Goal: Transaction & Acquisition: Purchase product/service

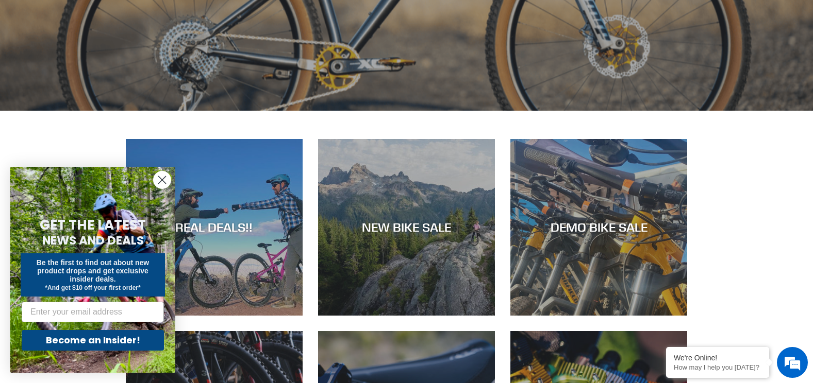
scroll to position [429, 0]
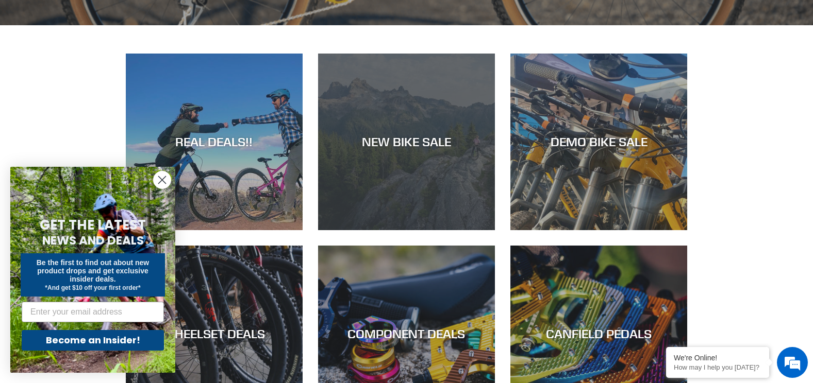
click at [423, 230] on div "NEW BIKE SALE" at bounding box center [406, 230] width 177 height 0
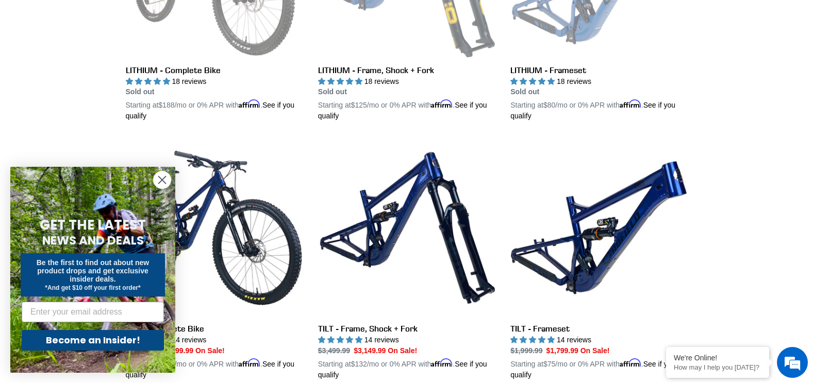
scroll to position [1460, 0]
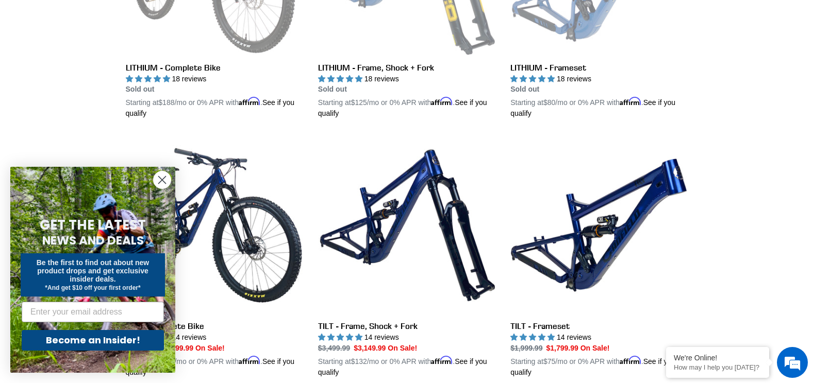
click at [163, 178] on icon "Close dialog" at bounding box center [162, 180] width 7 height 7
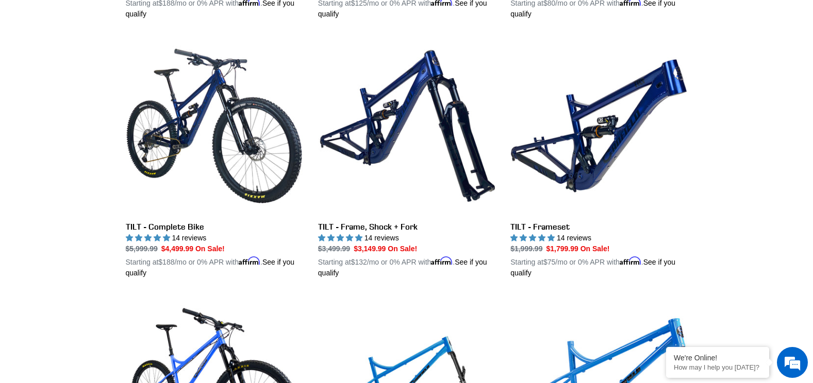
scroll to position [1546, 0]
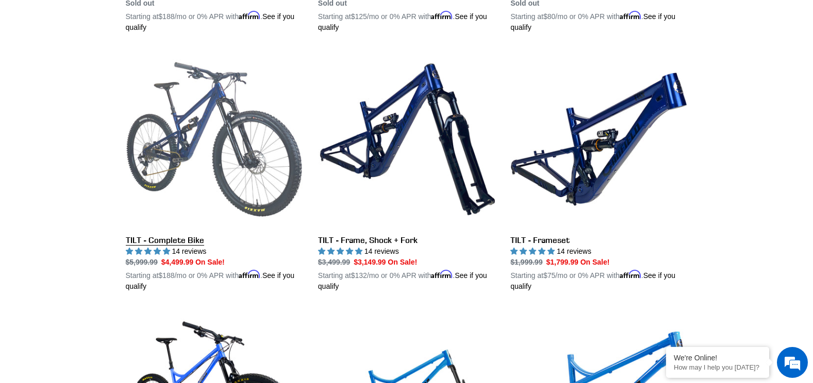
click at [202, 133] on link "TILT - Complete Bike" at bounding box center [214, 171] width 177 height 241
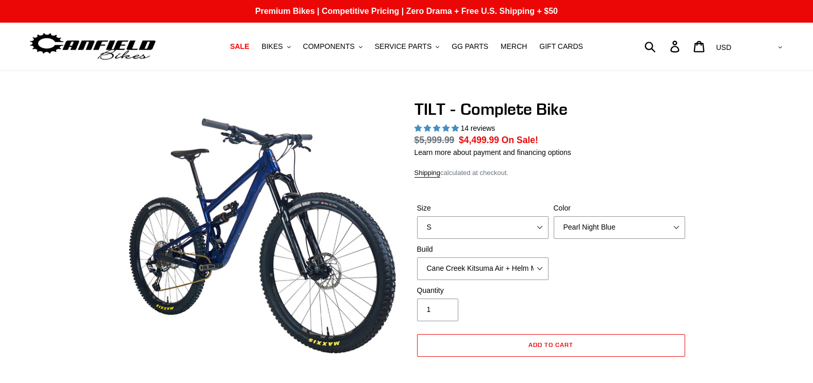
select select "highest-rating"
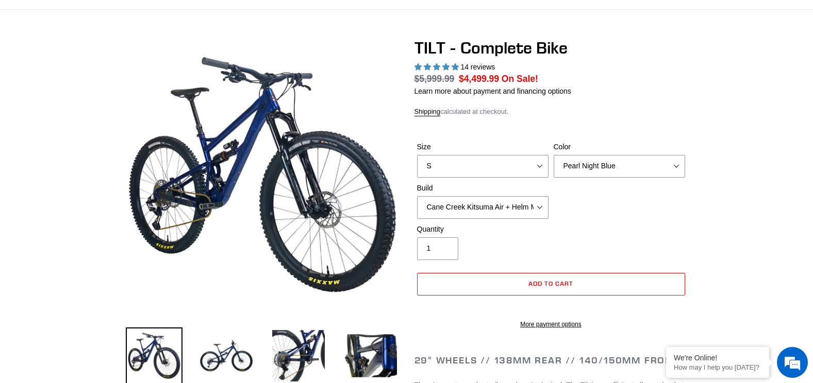
scroll to position [86, 0]
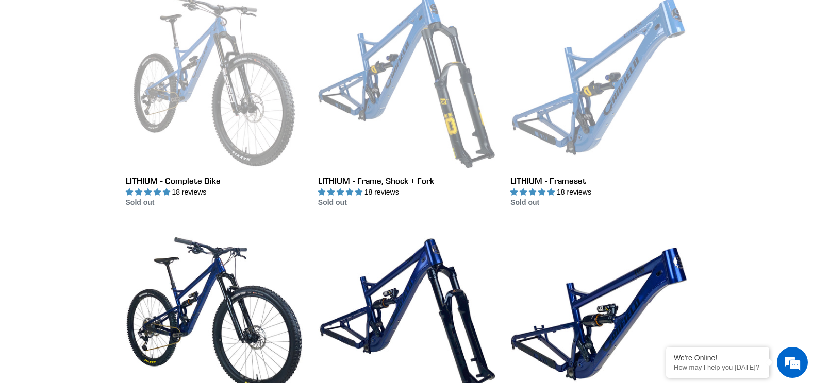
scroll to position [1274, 0]
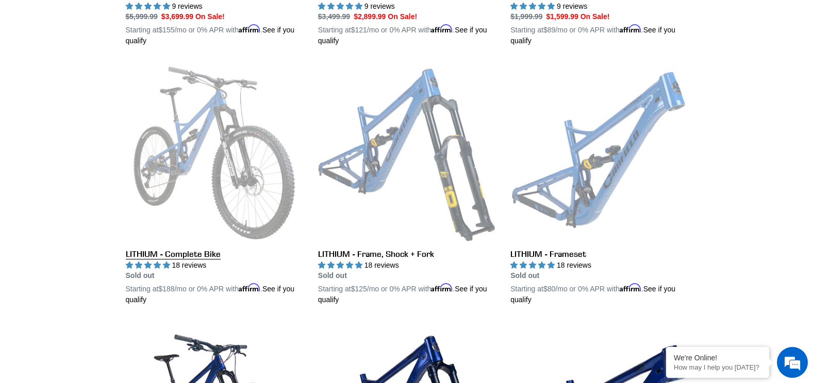
click at [177, 131] on link "LITHIUM - Complete Bike" at bounding box center [214, 184] width 177 height 241
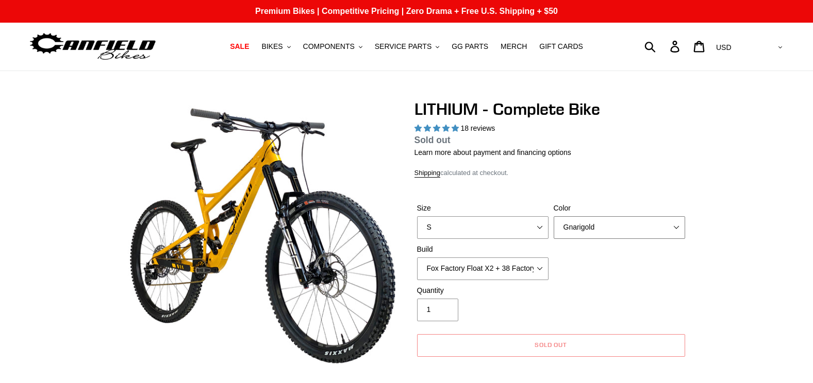
click at [600, 228] on select "Gnarigold Blue Velvet Stealth Black" at bounding box center [619, 227] width 131 height 23
select select "highest-rating"
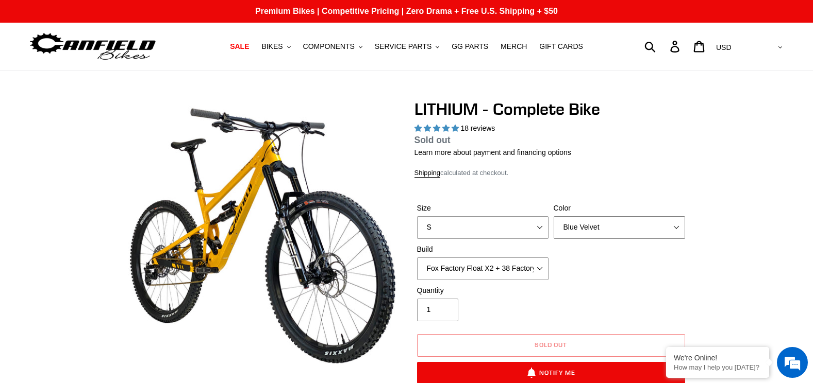
click at [554, 216] on select "Gnarigold Blue Velvet Stealth Black" at bounding box center [619, 227] width 131 height 23
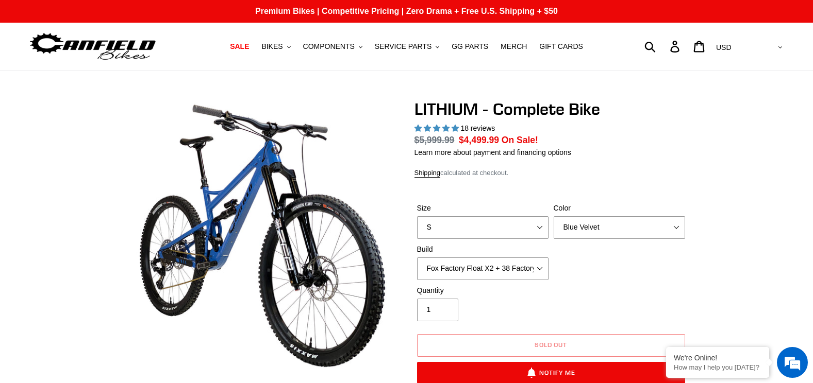
click at [594, 241] on div "Size S M L XL Color Gnarigold Blue Velvet Stealth Black Build Fox Factory Float…" at bounding box center [550, 244] width 273 height 82
click at [594, 235] on select "Gnarigold Blue Velvet Stealth Black" at bounding box center [619, 227] width 131 height 23
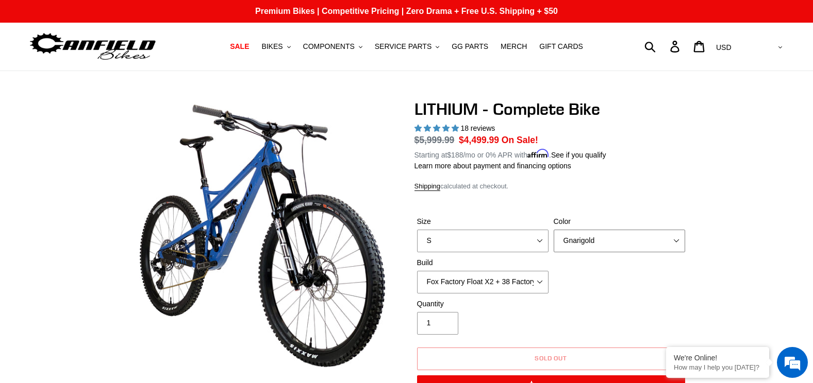
click at [554, 230] on select "Gnarigold Blue Velvet Stealth Black" at bounding box center [619, 241] width 131 height 23
click at [593, 240] on select "Gnarigold Blue Velvet Stealth Black" at bounding box center [619, 241] width 131 height 23
click at [554, 230] on select "Gnarigold Blue Velvet Stealth Black" at bounding box center [619, 241] width 131 height 23
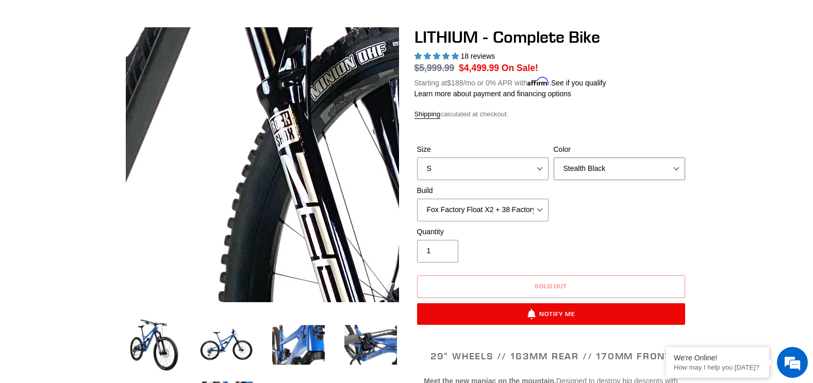
scroll to position [86, 0]
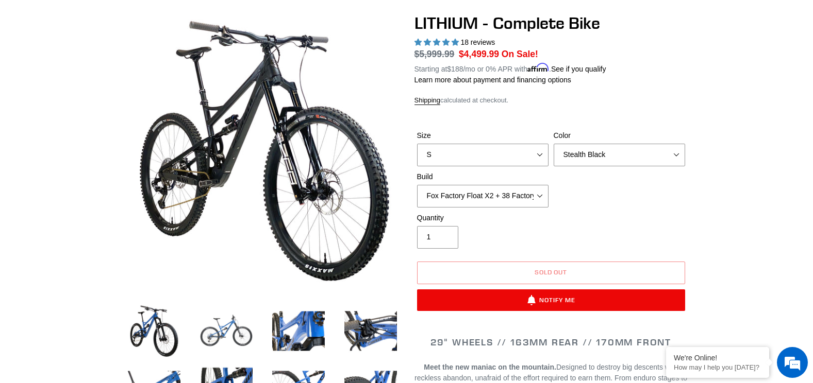
click at [230, 334] on img at bounding box center [226, 331] width 57 height 57
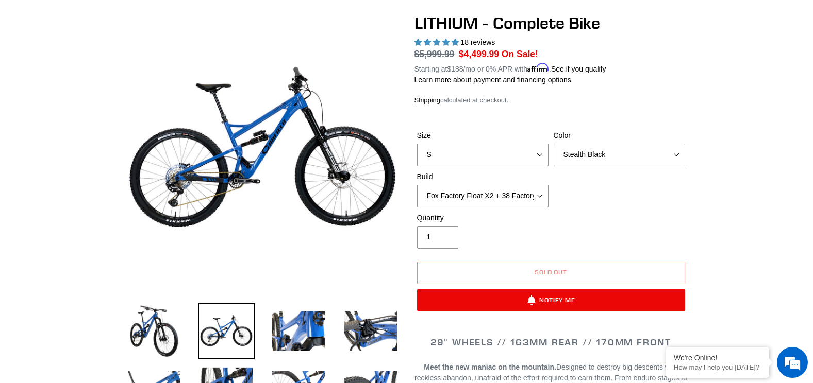
scroll to position [0, 0]
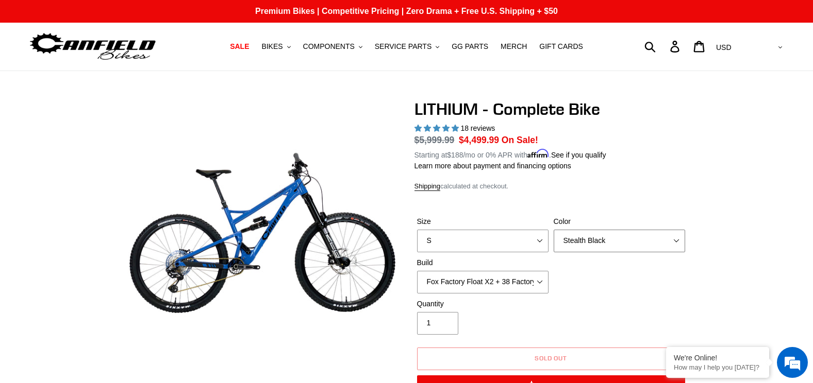
click at [600, 237] on select "Gnarigold Blue Velvet Stealth Black" at bounding box center [619, 241] width 131 height 23
click at [554, 230] on select "Gnarigold Blue Velvet Stealth Black" at bounding box center [619, 241] width 131 height 23
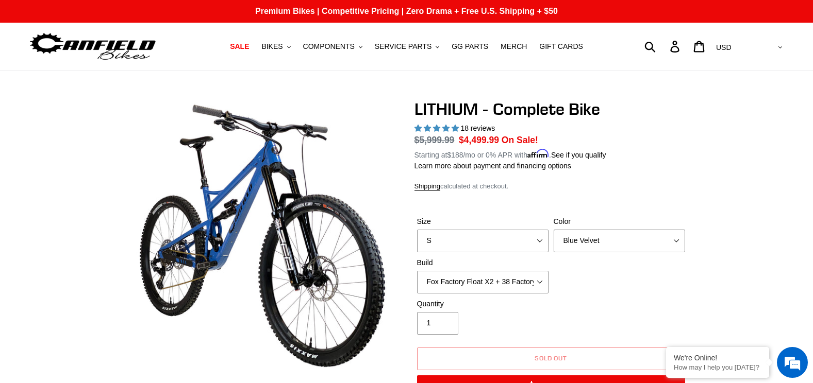
click at [586, 245] on select "Gnarigold Blue Velvet Stealth Black" at bounding box center [619, 241] width 131 height 23
select select "Gnarigold"
click at [554, 230] on select "Gnarigold Blue Velvet Stealth Black" at bounding box center [619, 241] width 131 height 23
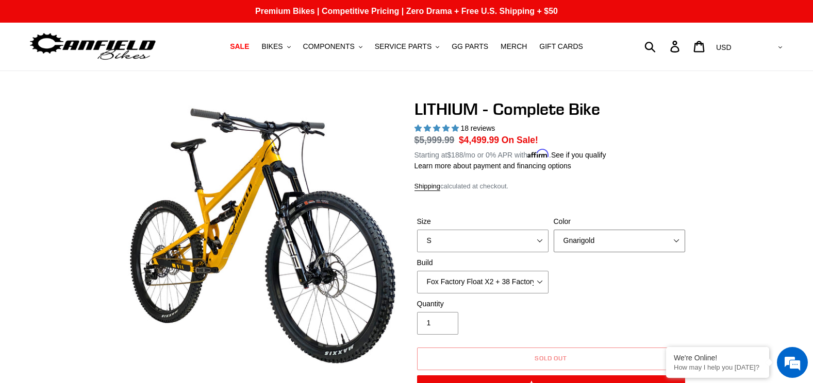
click at [584, 243] on select "Gnarigold Blue Velvet Stealth Black" at bounding box center [619, 241] width 131 height 23
drag, startPoint x: 621, startPoint y: 181, endPoint x: 629, endPoint y: 181, distance: 8.2
click at [621, 181] on div "Shipping calculated at checkout." at bounding box center [550, 186] width 273 height 10
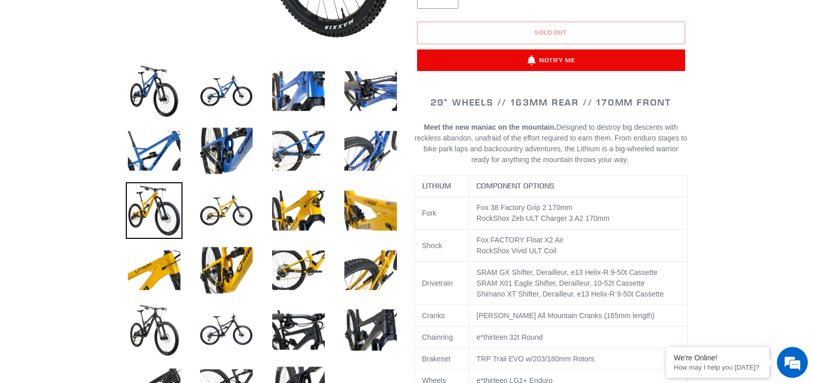
scroll to position [429, 0]
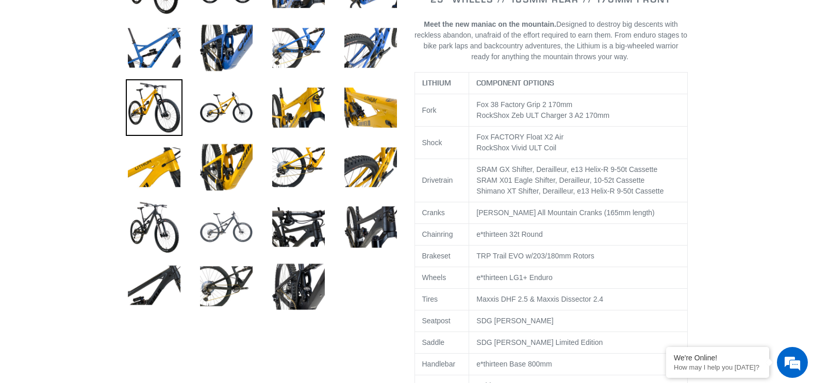
click at [220, 224] on img at bounding box center [226, 227] width 57 height 57
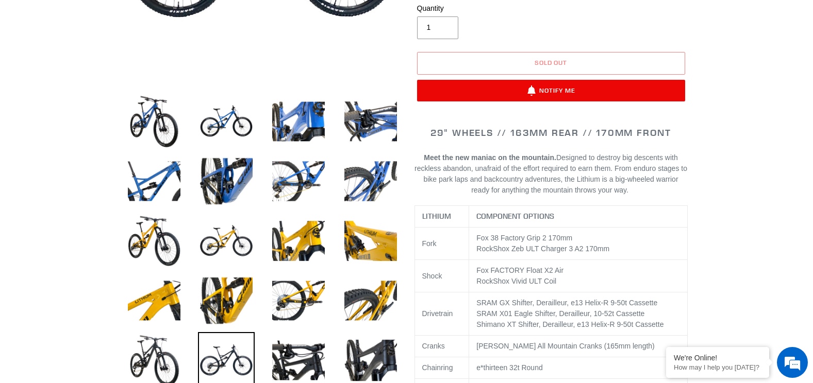
scroll to position [344, 0]
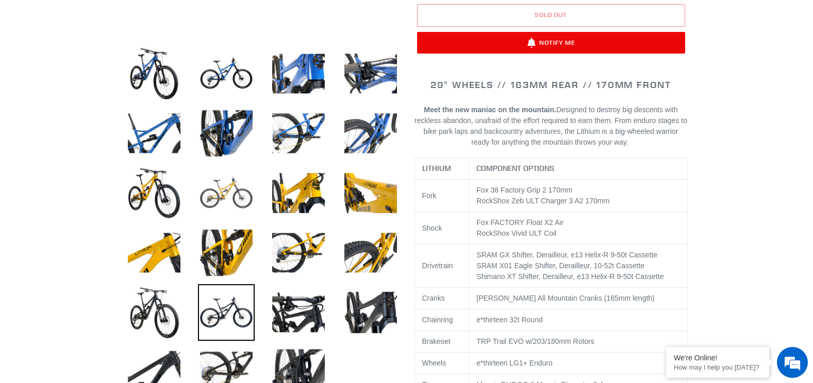
click at [227, 191] on img at bounding box center [226, 193] width 57 height 57
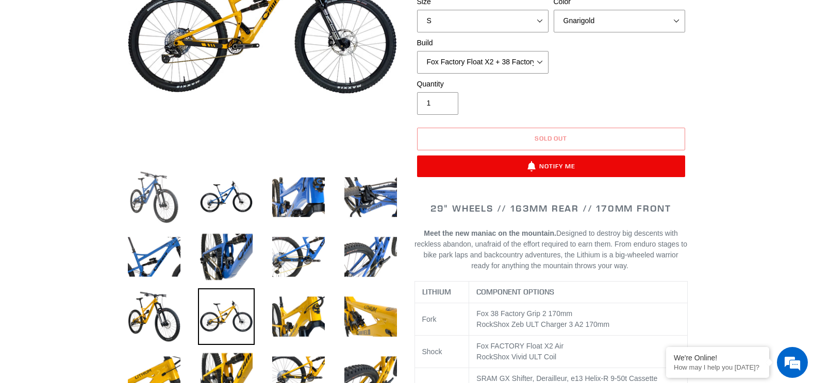
scroll to position [258, 0]
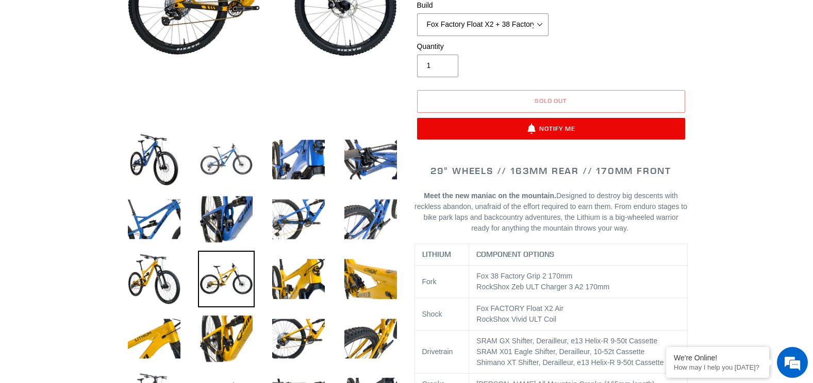
click at [224, 161] on img at bounding box center [226, 159] width 57 height 57
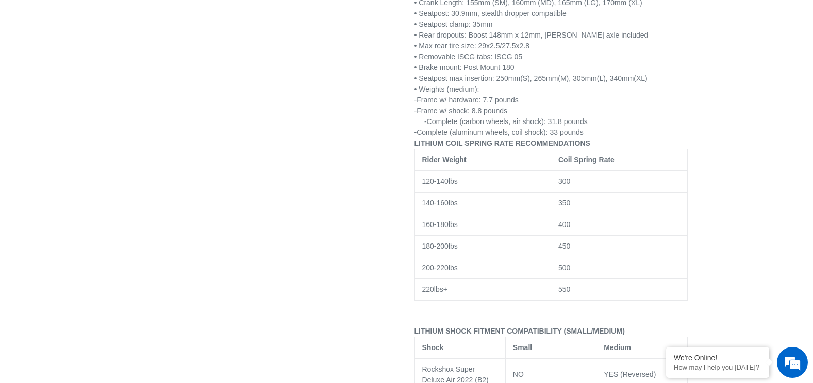
scroll to position [1804, 0]
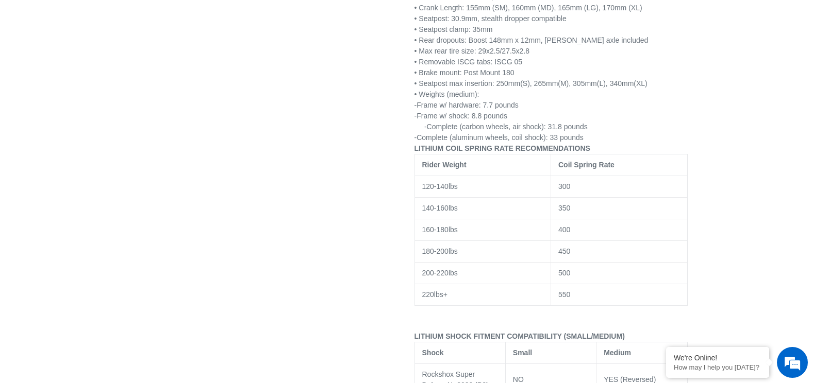
drag, startPoint x: 428, startPoint y: 93, endPoint x: 576, endPoint y: 93, distance: 147.9
click at [576, 93] on p "FRAME SPECS • 7005 aluminum with CNC 7075 links • Internal cable routing with i…" at bounding box center [550, 14] width 273 height 260
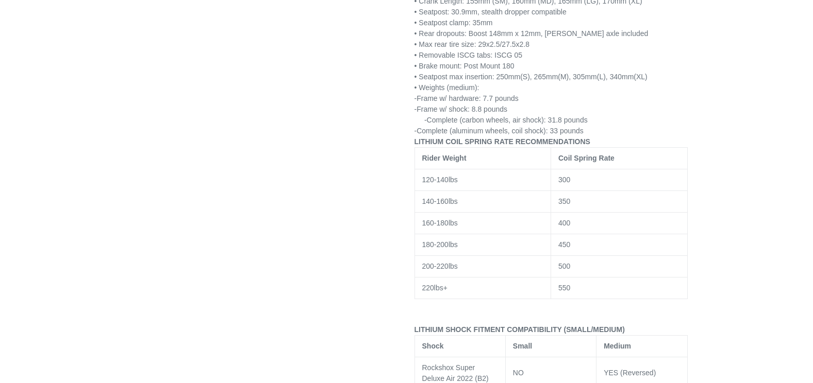
scroll to position [1804, 0]
select select "highest-rating"
